Goal: Information Seeking & Learning: Learn about a topic

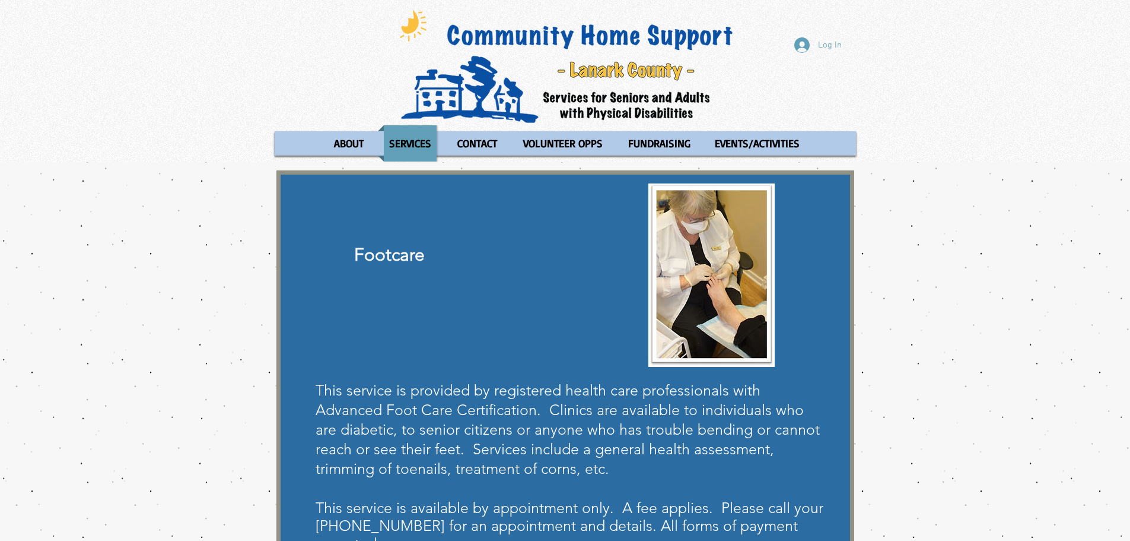
scroll to position [178, 0]
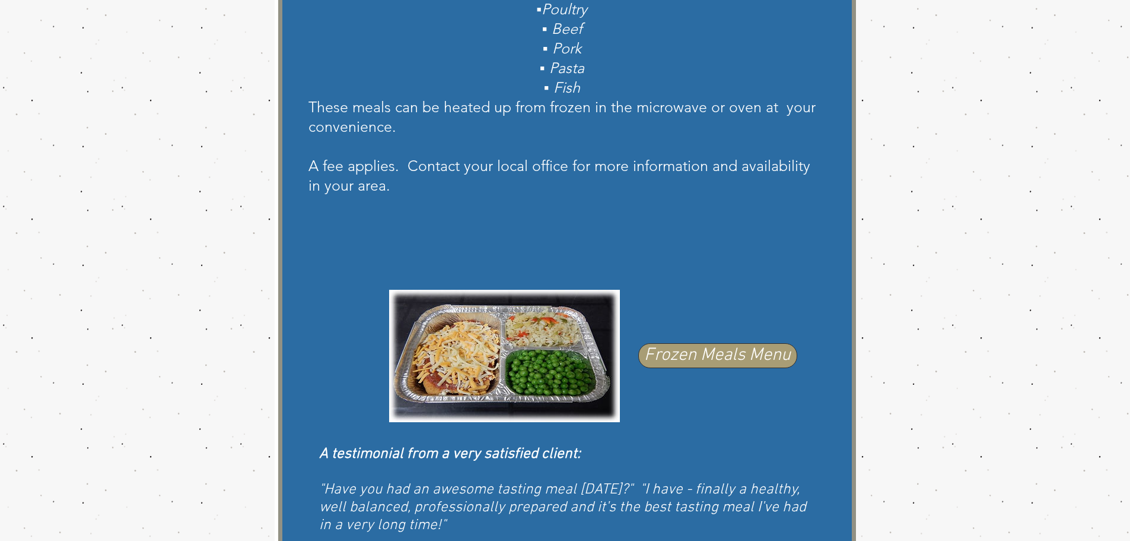
scroll to position [500, 0]
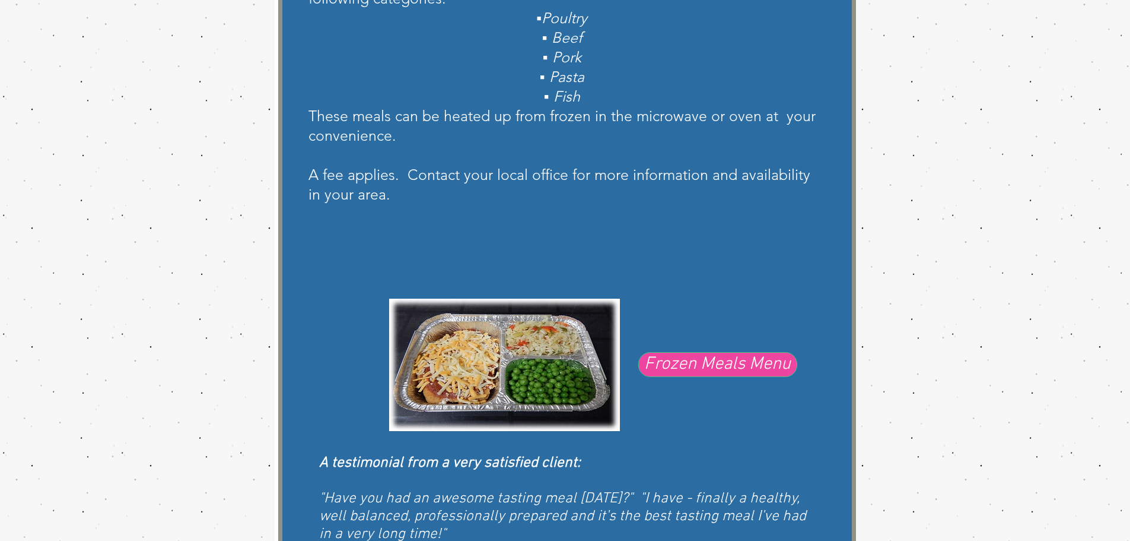
click at [771, 363] on span "Frozen Meals Menu" at bounding box center [717, 364] width 147 height 25
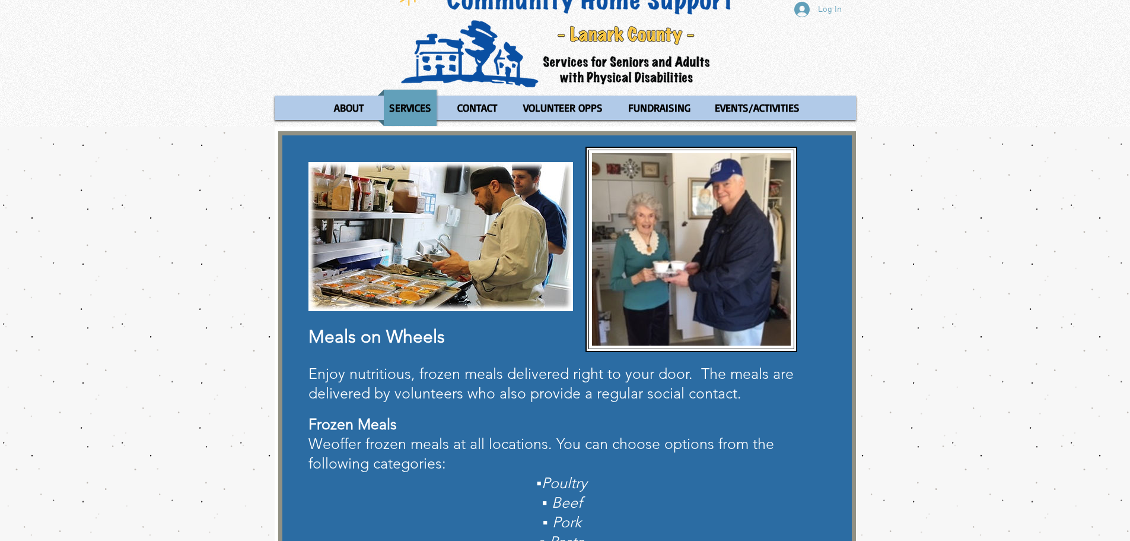
scroll to position [0, 0]
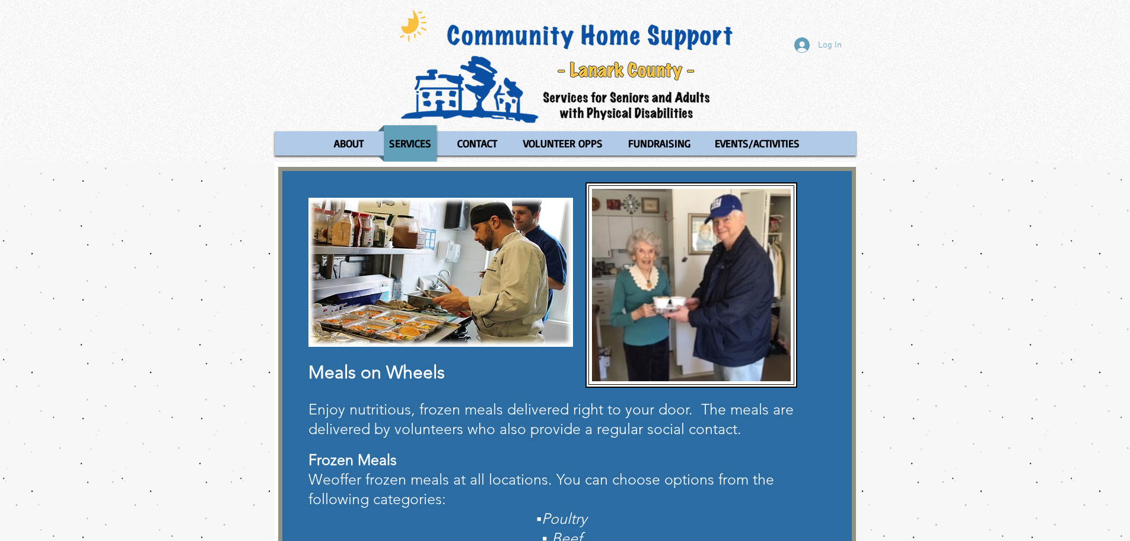
drag, startPoint x: 117, startPoint y: 128, endPoint x: 132, endPoint y: 102, distance: 29.5
click at [117, 128] on div "Log In ABOUT OUR STORIES Diner's Club Stories MOW Stories Lois's Journey Ryan's…" at bounding box center [565, 81] width 1130 height 162
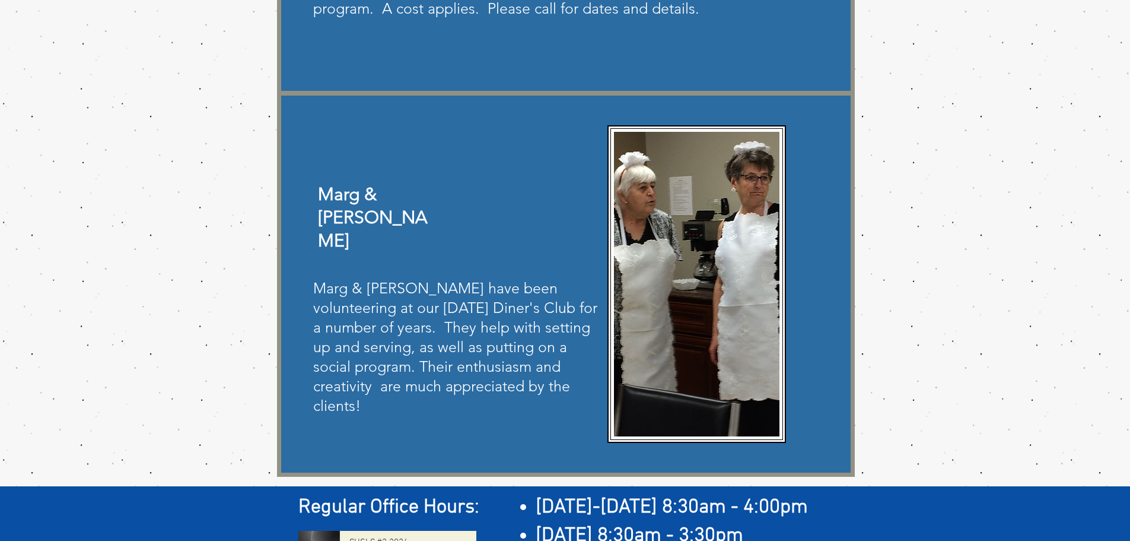
scroll to position [534, 0]
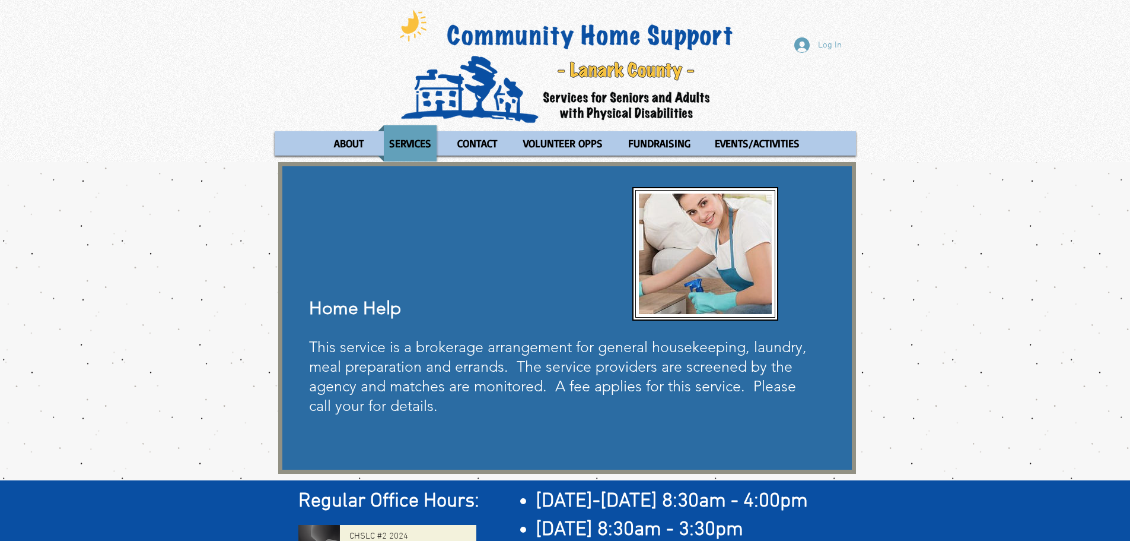
scroll to position [74, 0]
